Goal: Information Seeking & Learning: Learn about a topic

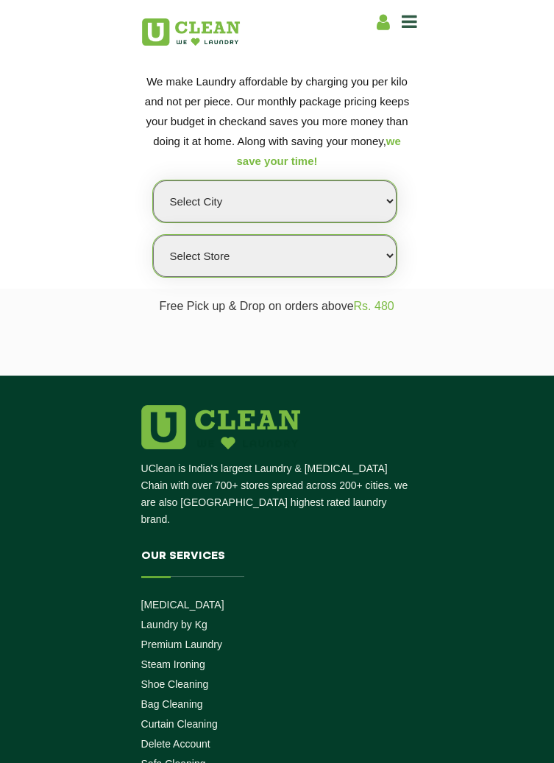
click at [183, 192] on select "Select city [GEOGRAPHIC_DATA] [GEOGRAPHIC_DATA] [GEOGRAPHIC_DATA] [GEOGRAPHIC_D…" at bounding box center [275, 201] width 244 height 42
click at [202, 196] on select "Select city [GEOGRAPHIC_DATA] [GEOGRAPHIC_DATA] [GEOGRAPHIC_DATA] [GEOGRAPHIC_D…" at bounding box center [275, 201] width 244 height 42
click at [230, 196] on select "Select city [GEOGRAPHIC_DATA] [GEOGRAPHIC_DATA] [GEOGRAPHIC_DATA] [GEOGRAPHIC_D…" at bounding box center [275, 201] width 244 height 42
select select "2"
click at [153, 180] on select "Select city [GEOGRAPHIC_DATA] [GEOGRAPHIC_DATA] [GEOGRAPHIC_DATA] [GEOGRAPHIC_D…" at bounding box center [275, 201] width 244 height 42
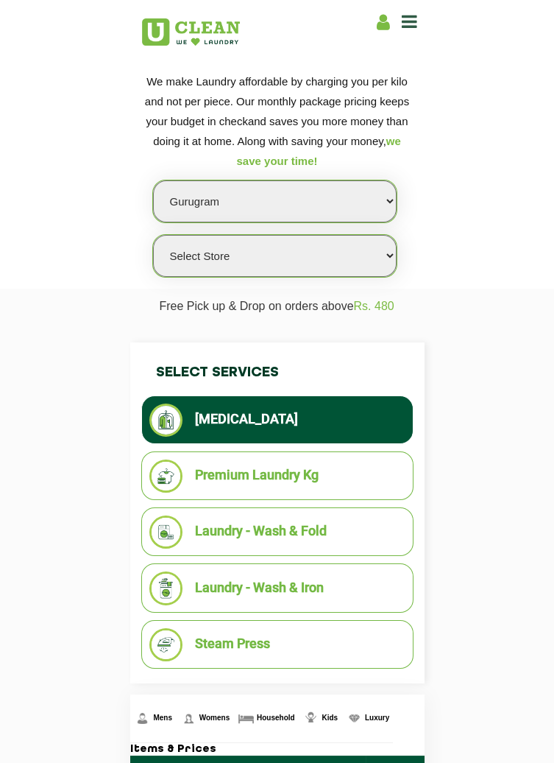
click at [177, 253] on select "Select Store [GEOGRAPHIC_DATA] Sector 66 [GEOGRAPHIC_DATA] Phase [GEOGRAPHIC_DA…" at bounding box center [275, 256] width 244 height 42
select select "202"
click at [153, 235] on select "Select Store [GEOGRAPHIC_DATA] Sector 66 [GEOGRAPHIC_DATA] Phase [GEOGRAPHIC_DA…" at bounding box center [275, 256] width 244 height 42
click at [197, 526] on li "Laundry - Wash & Fold" at bounding box center [277, 531] width 256 height 33
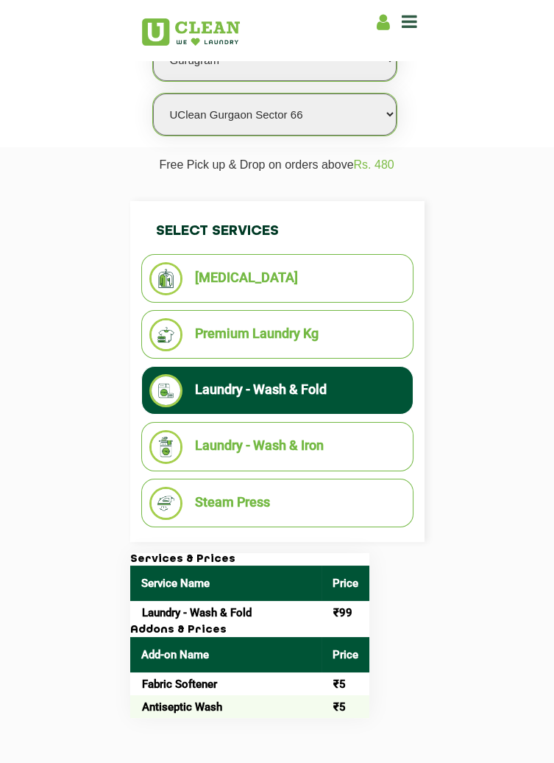
scroll to position [147, 0]
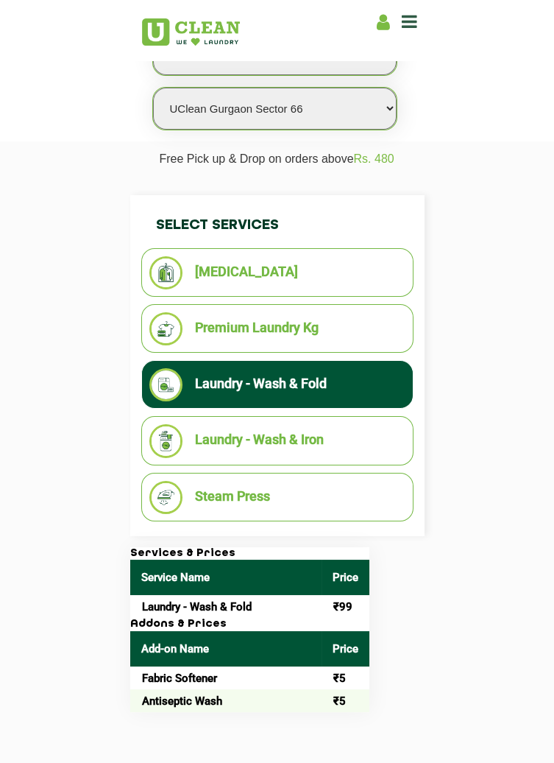
click at [236, 429] on li "Laundry - Wash & Iron" at bounding box center [277, 440] width 256 height 33
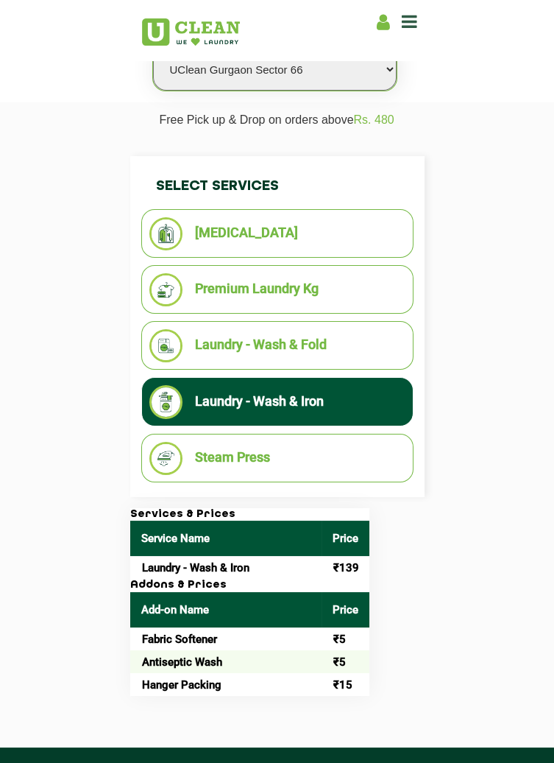
scroll to position [199, 0]
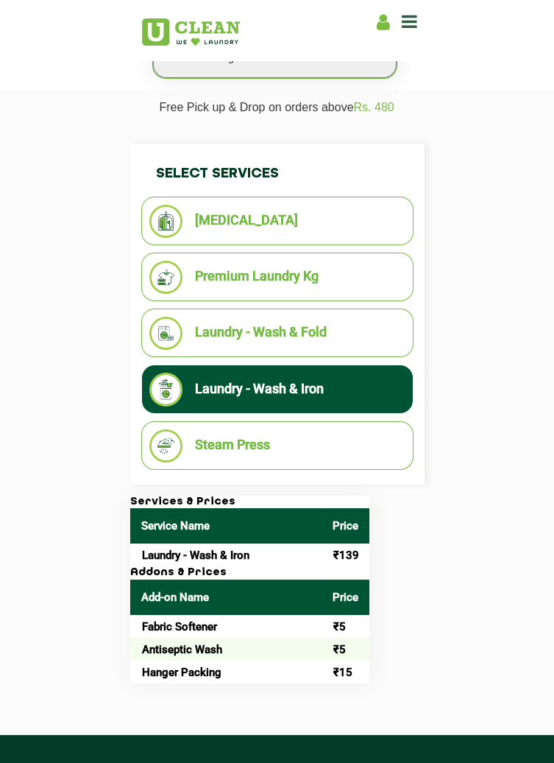
click at [227, 431] on li "Steam Press" at bounding box center [277, 445] width 256 height 33
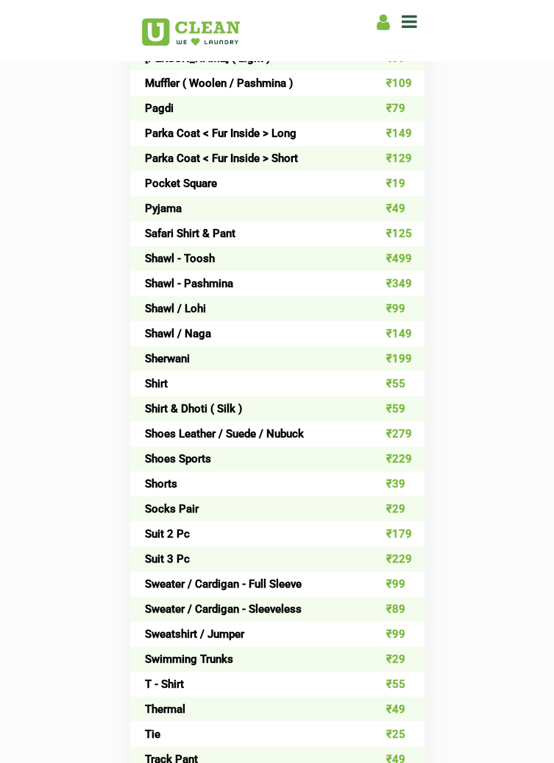
scroll to position [1486, 0]
